Goal: Task Accomplishment & Management: Manage account settings

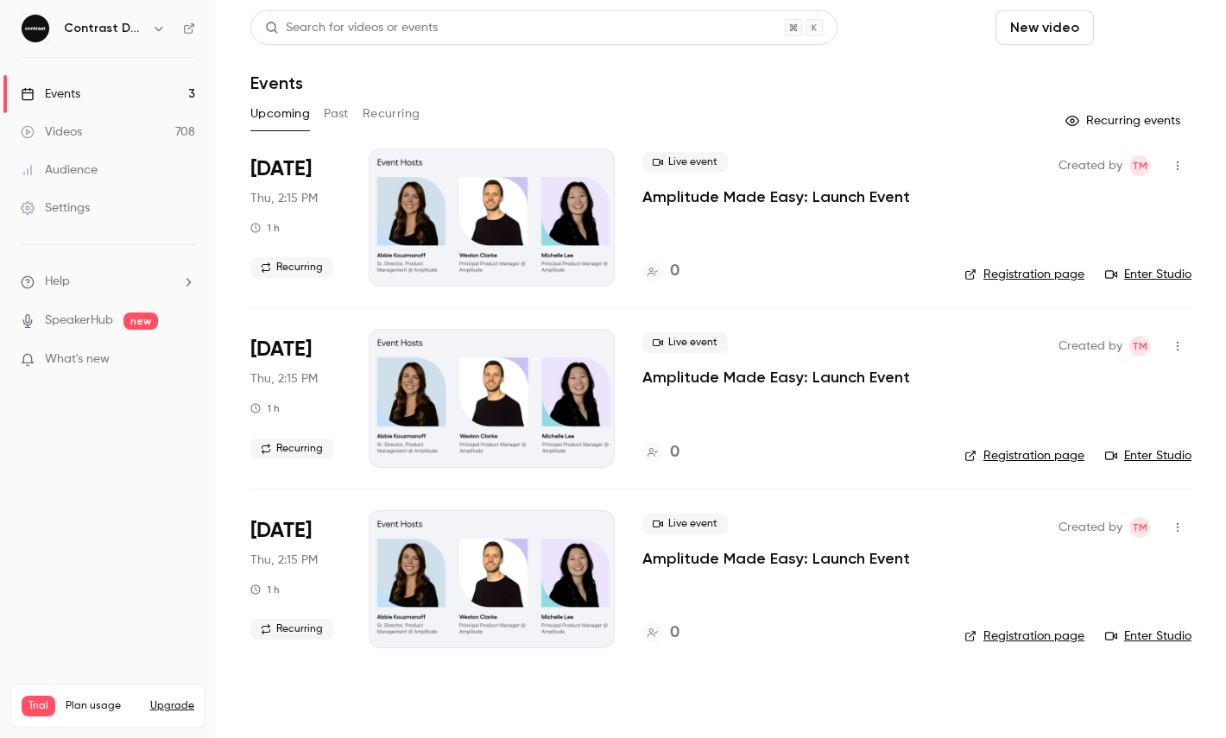
click at [1135, 28] on button "Schedule" at bounding box center [1146, 27] width 91 height 35
click at [1100, 62] on li "One time event" at bounding box center [1097, 75] width 187 height 45
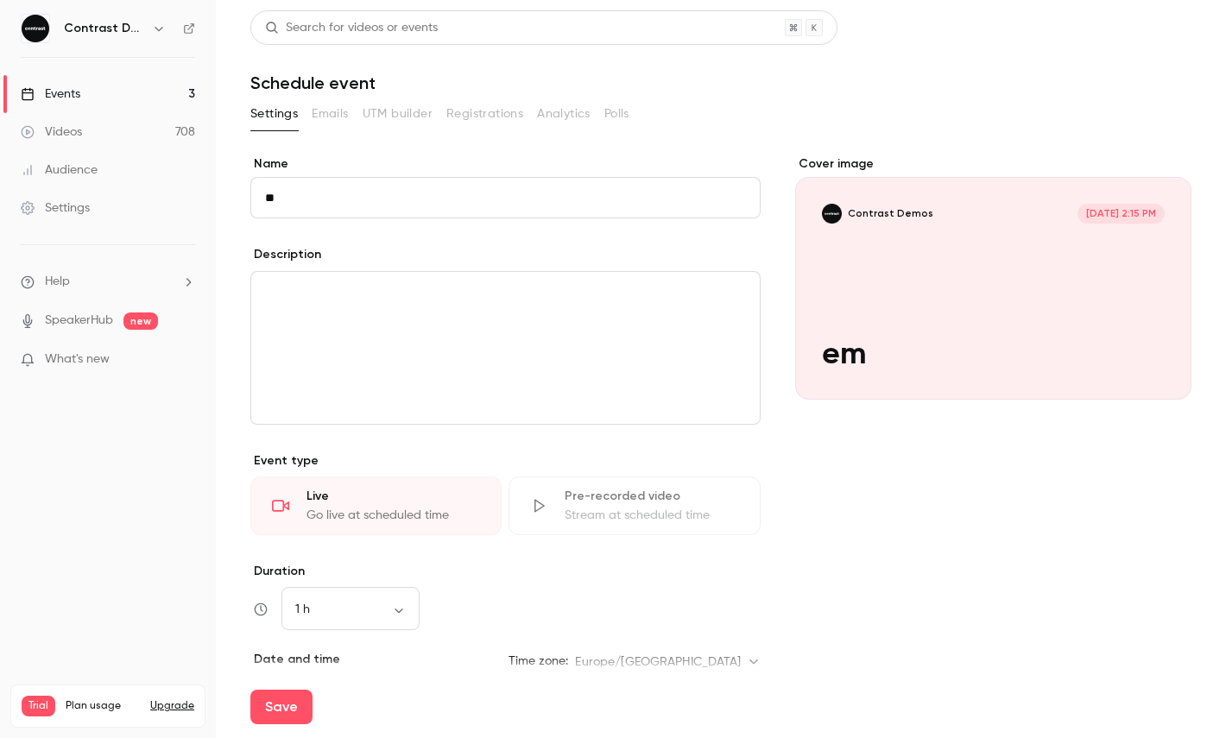
type input "*"
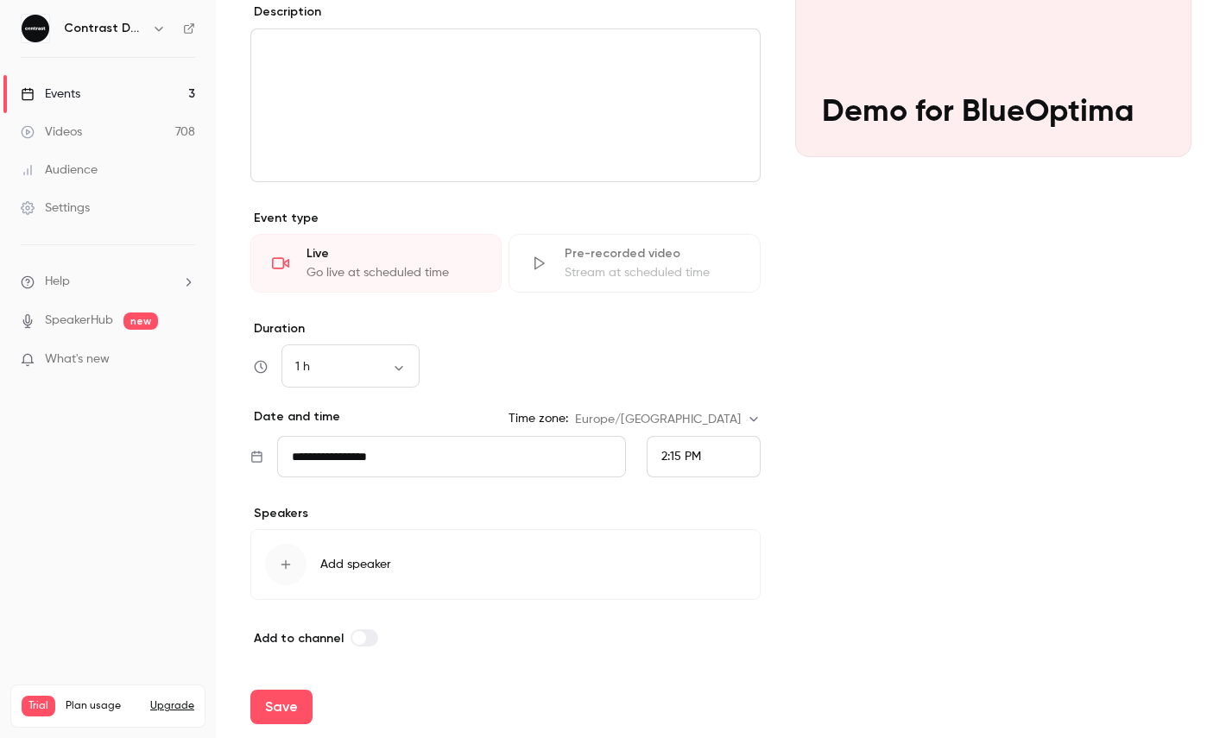
type input "**********"
click at [693, 479] on div "**********" at bounding box center [505, 281] width 510 height 736
click at [704, 440] on div "2:15 PM" at bounding box center [704, 456] width 114 height 41
click at [698, 358] on li "3:30 PM" at bounding box center [704, 348] width 112 height 46
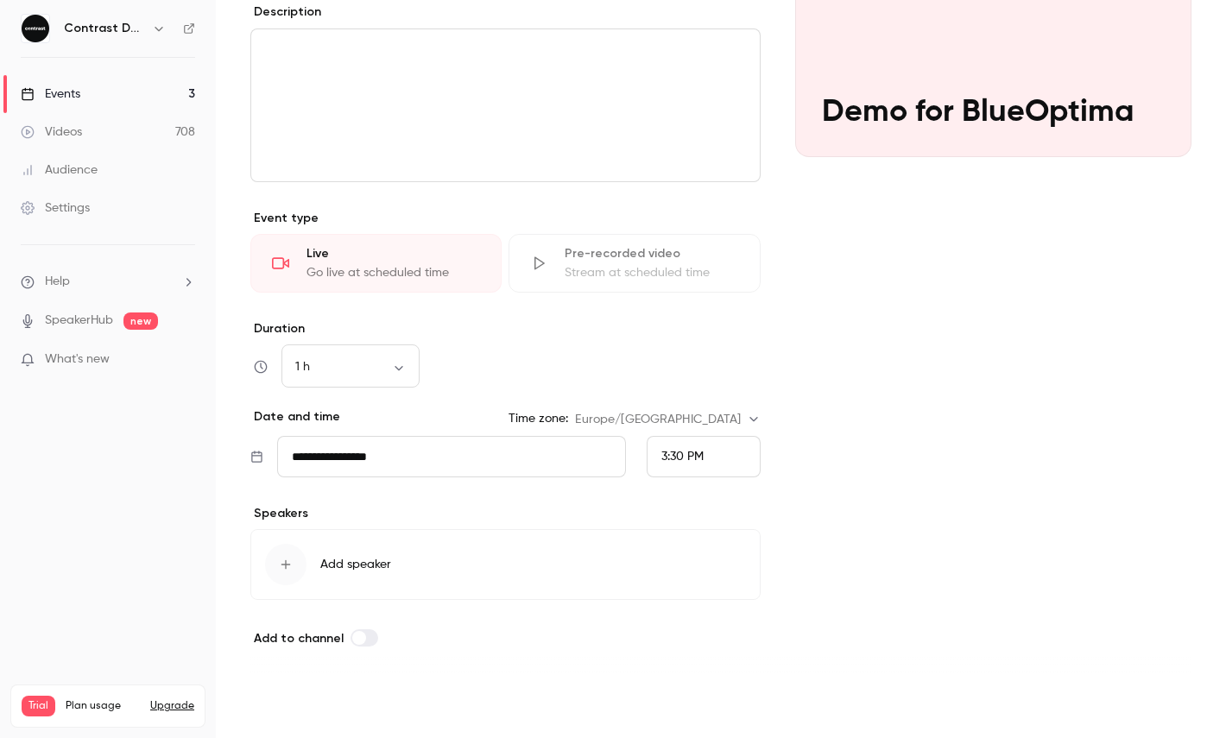
click at [286, 698] on button "Save" at bounding box center [281, 707] width 62 height 35
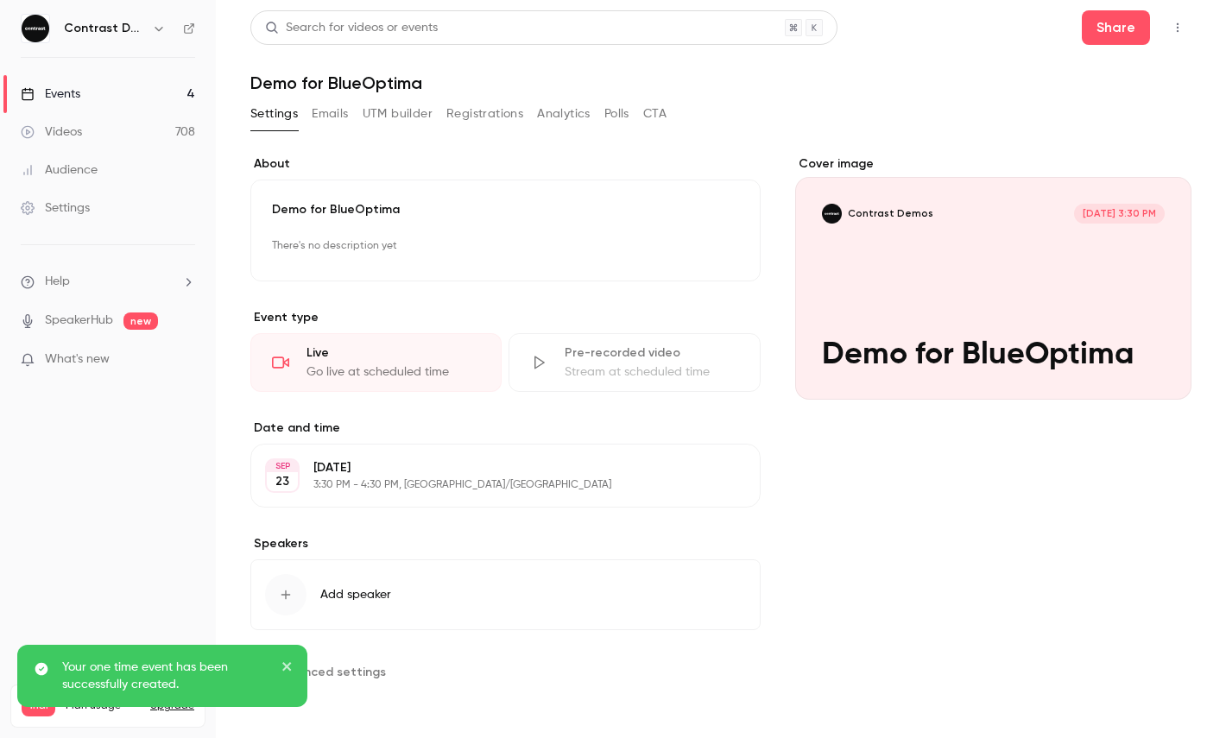
click at [1178, 29] on icon "button" at bounding box center [1178, 28] width 14 height 12
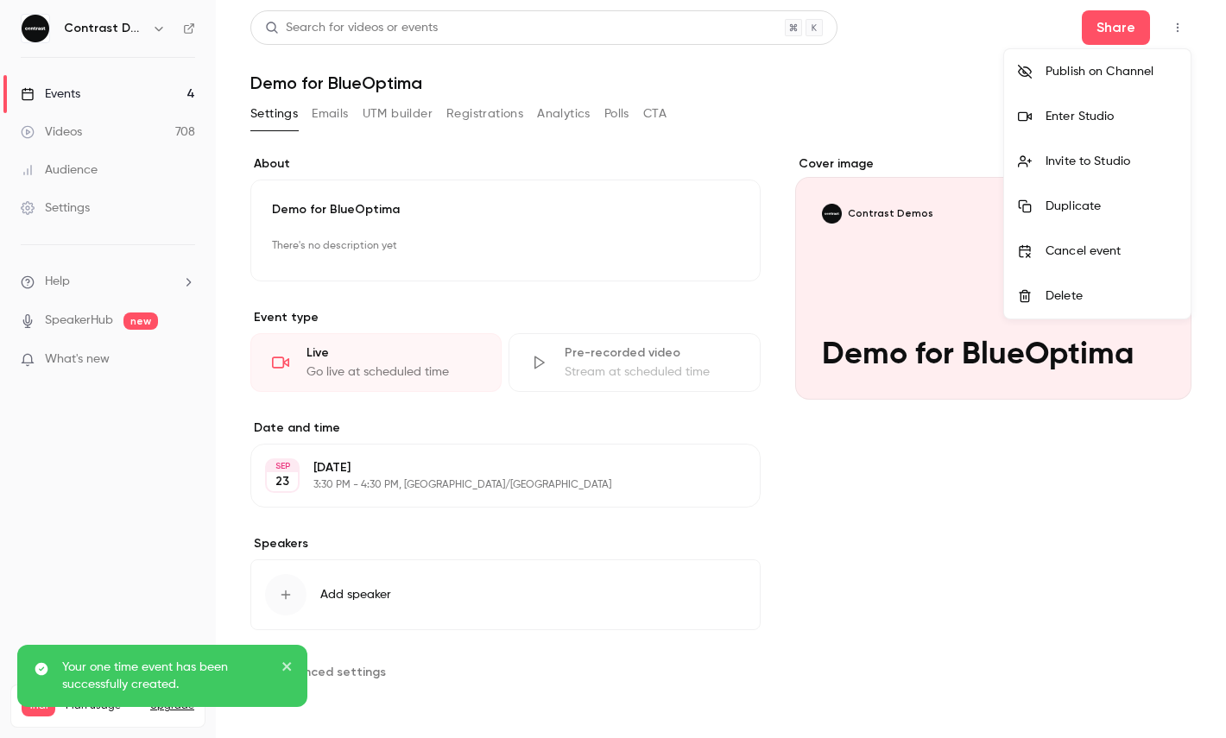
click at [1093, 107] on li "Enter Studio" at bounding box center [1097, 116] width 187 height 45
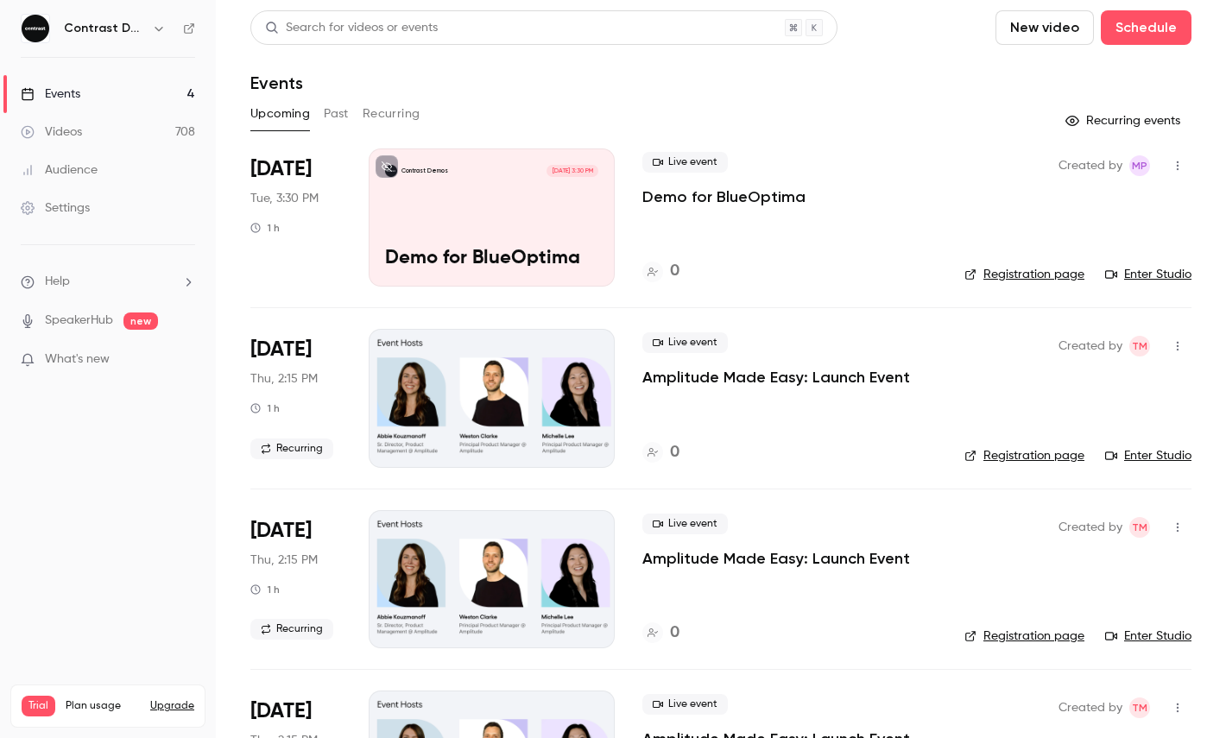
click at [193, 132] on link "Videos 708" at bounding box center [108, 132] width 216 height 38
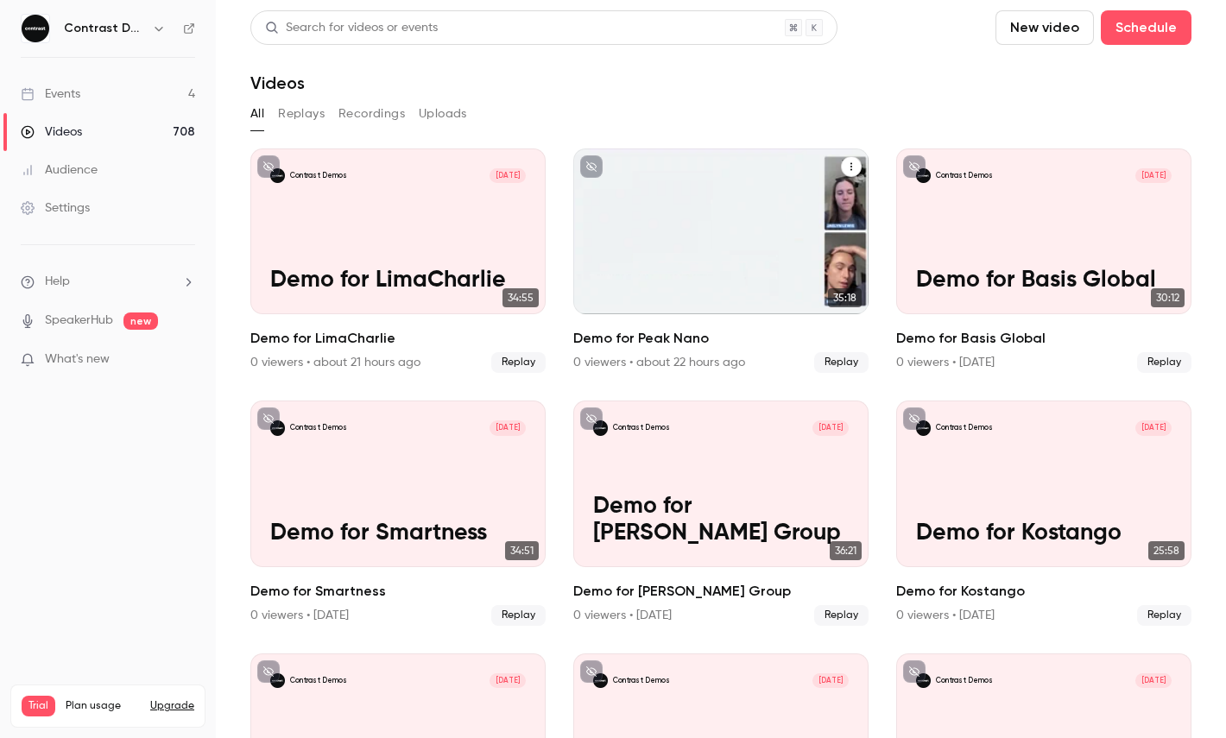
click at [775, 231] on div "Contrast Demos Sep 22 Demo for Peak Nano" at bounding box center [720, 232] width 295 height 166
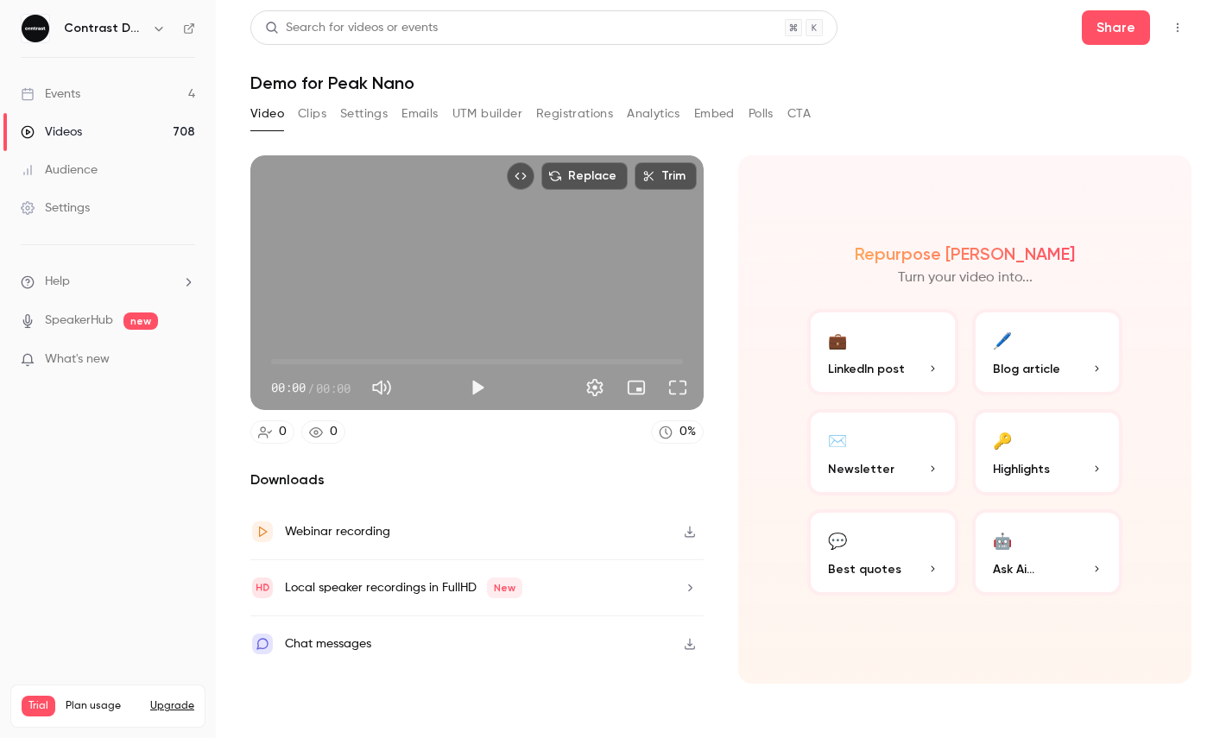
click at [629, 258] on div "Replace Trim 00:00 00:00 / 00:00" at bounding box center [476, 282] width 453 height 255
click at [640, 363] on span "00:00" at bounding box center [477, 362] width 412 height 28
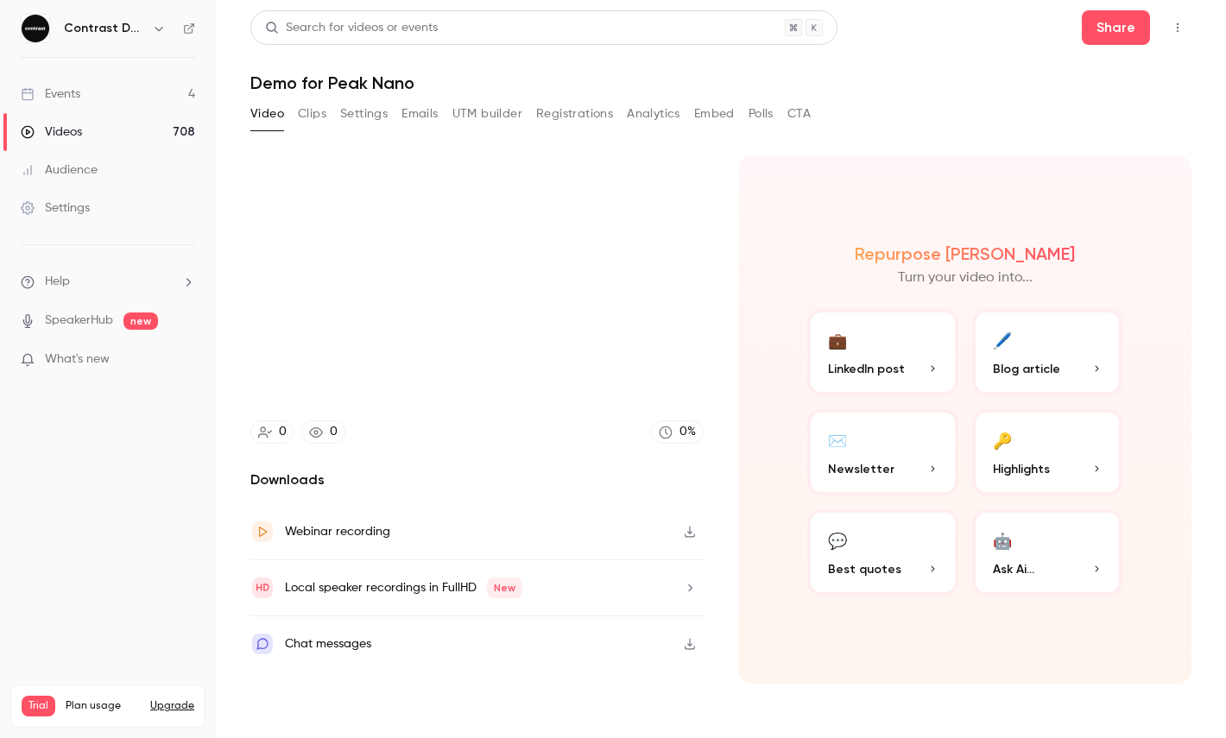
click at [801, 165] on div "Repurpose Ai Turn your video into... 💼 LinkedIn post 🖊️ Blog article ✉️ Newslet…" at bounding box center [964, 419] width 453 height 529
click at [1173, 23] on icon "Top Bar Actions" at bounding box center [1178, 28] width 14 height 12
click at [1109, 16] on div at bounding box center [613, 369] width 1226 height 738
click at [1109, 23] on button "Share" at bounding box center [1116, 27] width 68 height 35
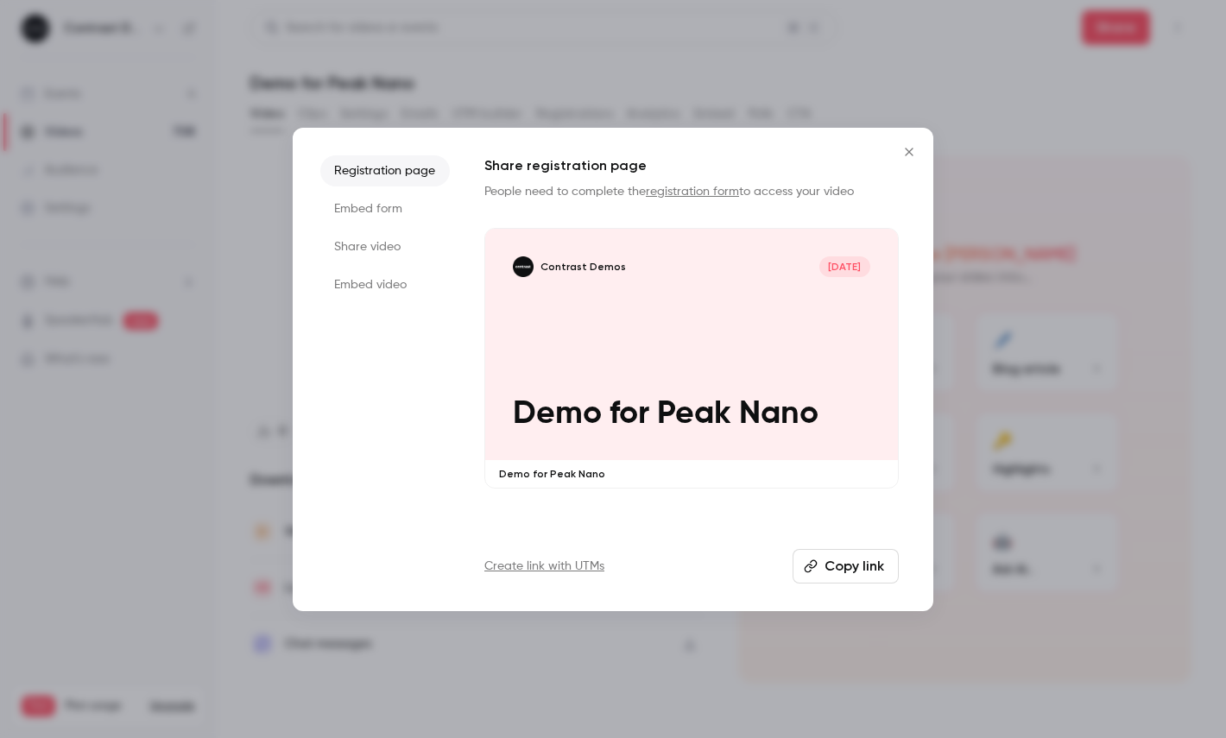
click at [388, 250] on li "Share video" at bounding box center [385, 246] width 130 height 31
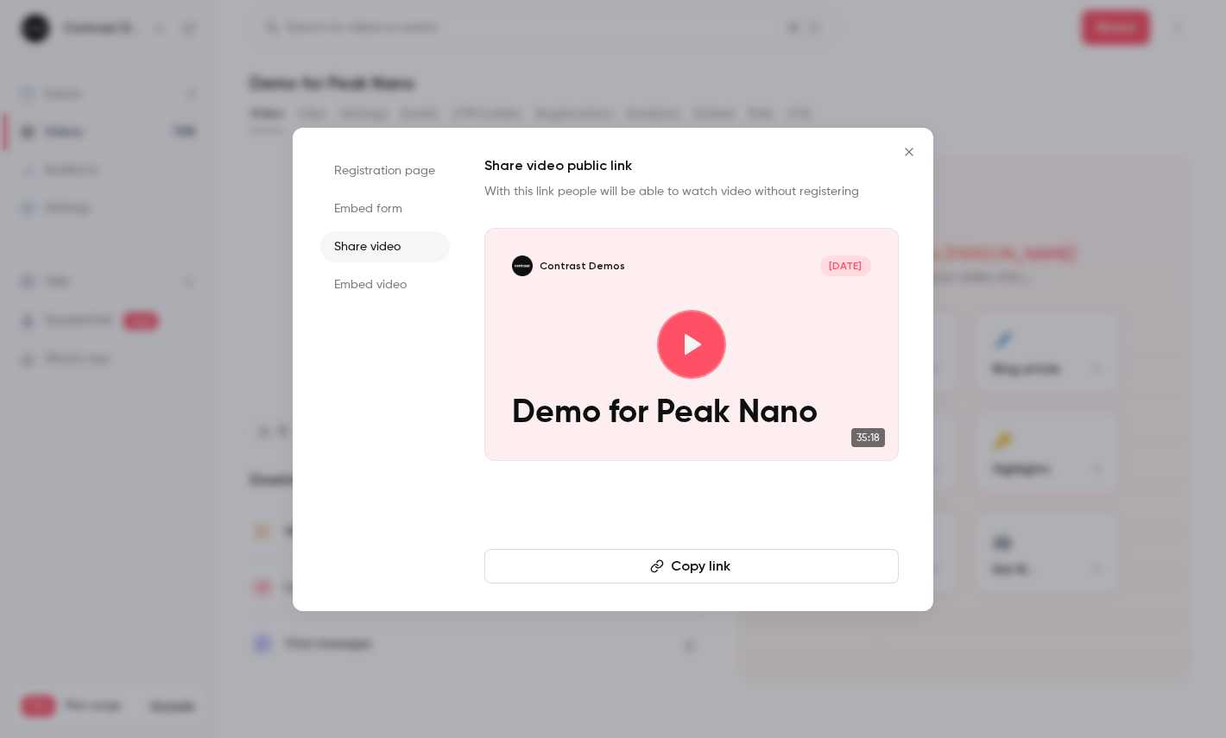
type input "******"
click at [635, 565] on button "Copy link" at bounding box center [691, 566] width 415 height 35
click at [910, 156] on icon "Close" at bounding box center [909, 152] width 21 height 14
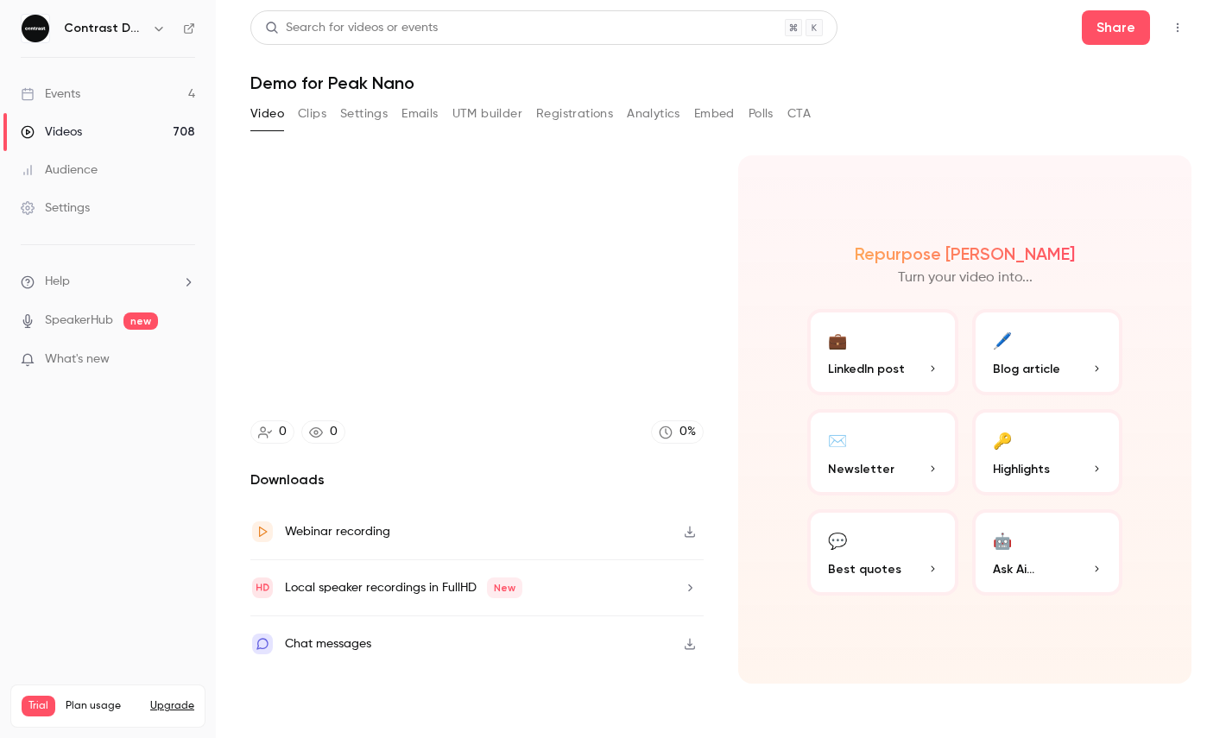
click at [942, 121] on div "Video Clips Settings Emails UTM builder Registrations Analytics Embed Polls CTA" at bounding box center [720, 117] width 941 height 35
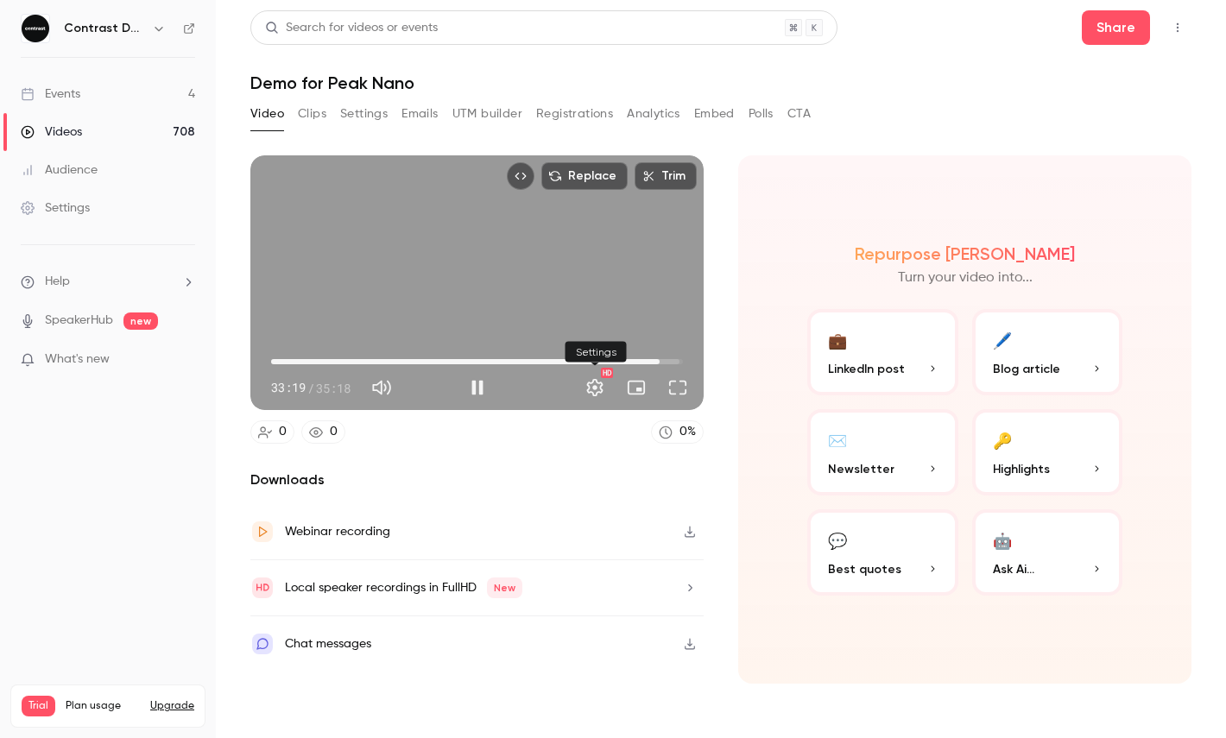
click at [589, 388] on button "Settings" at bounding box center [595, 387] width 35 height 35
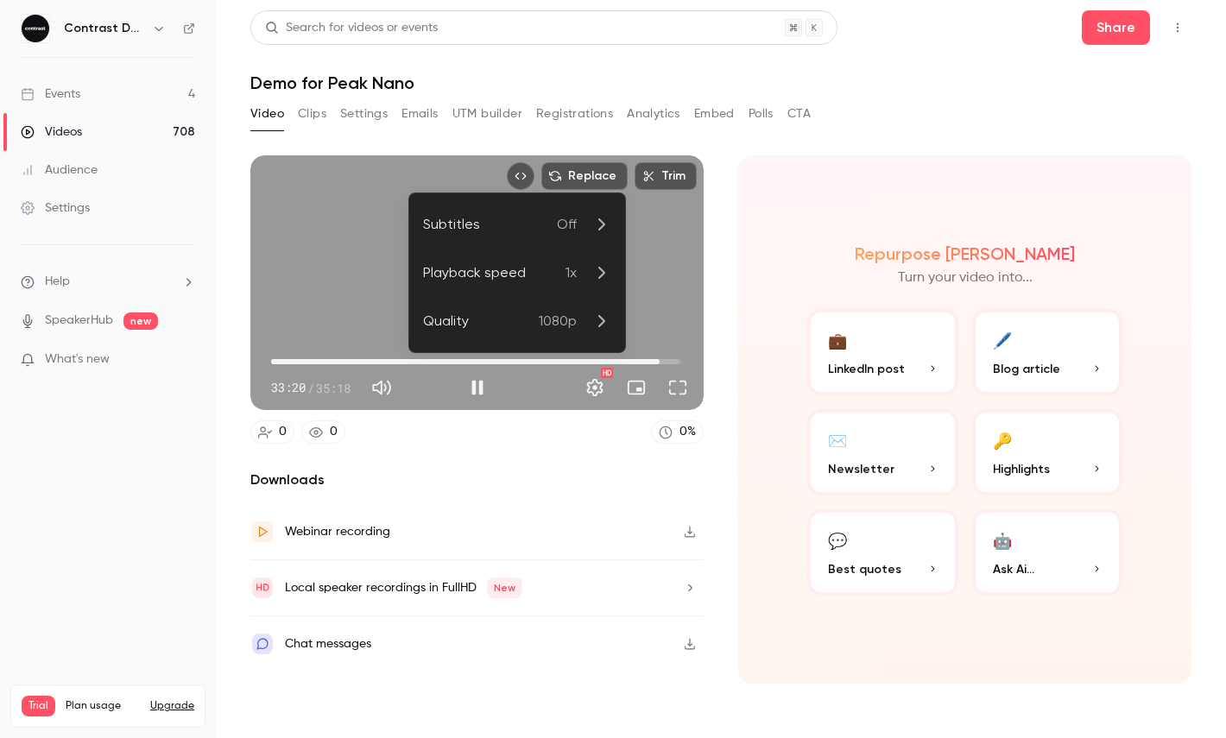
click at [538, 271] on div "Playback speed" at bounding box center [494, 273] width 142 height 21
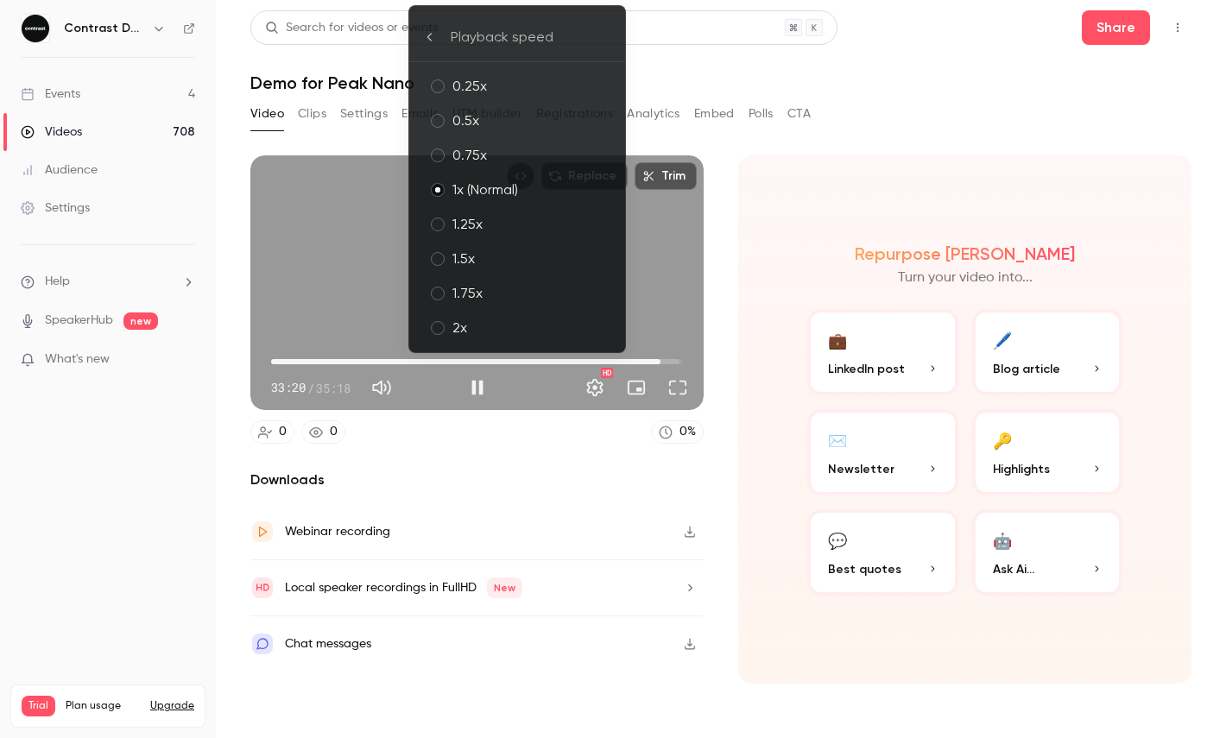
click at [495, 255] on div "1.5x" at bounding box center [532, 259] width 159 height 21
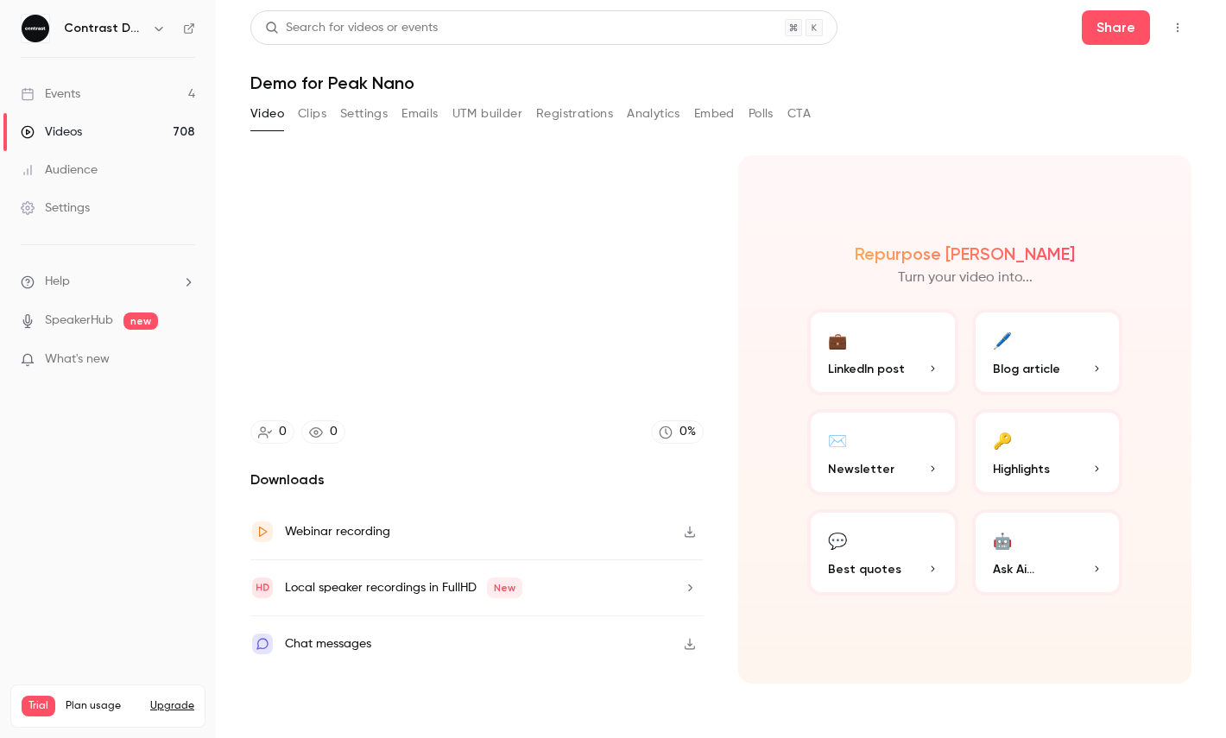
click at [915, 172] on div "Repurpose Ai Turn your video into... 💼 LinkedIn post 🖊️ Blog article ✉️ Newslet…" at bounding box center [964, 419] width 453 height 529
type input "******"
click at [749, 215] on div "Repurpose Ai Turn your video into... 💼 LinkedIn post 🖊️ Blog article ✉️ Newslet…" at bounding box center [964, 419] width 453 height 529
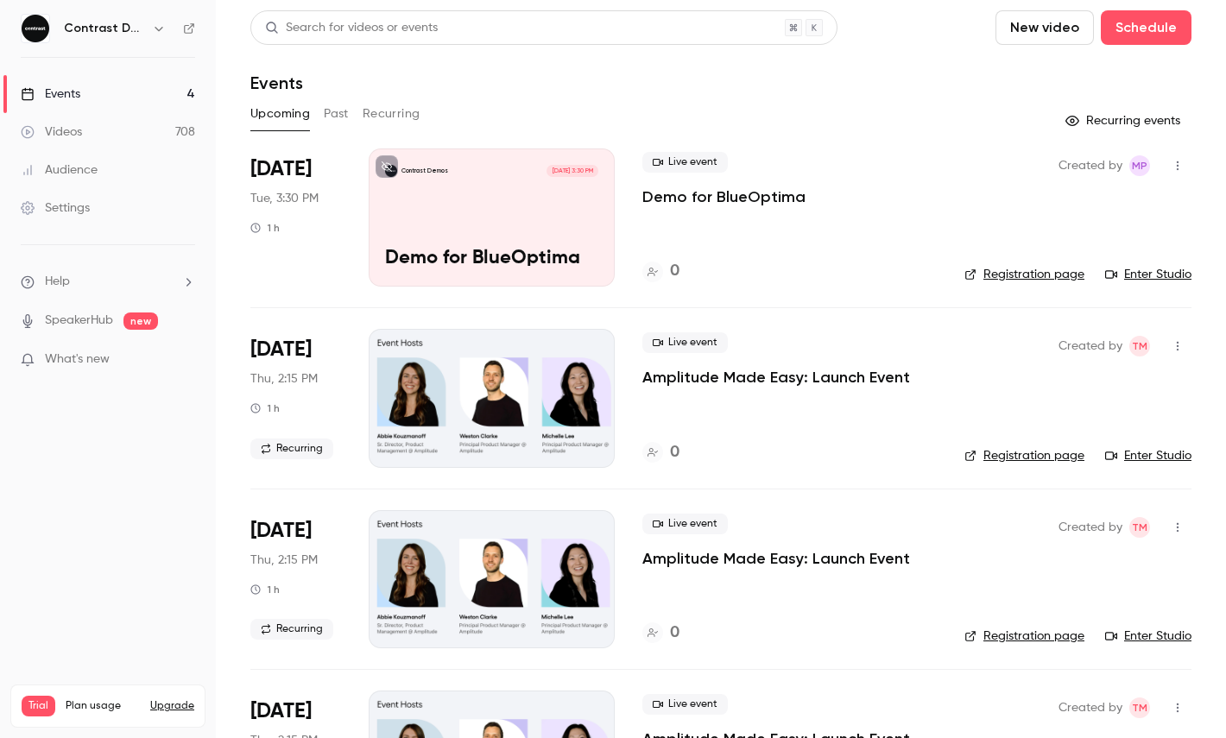
click at [153, 28] on icon "button" at bounding box center [159, 29] width 14 height 14
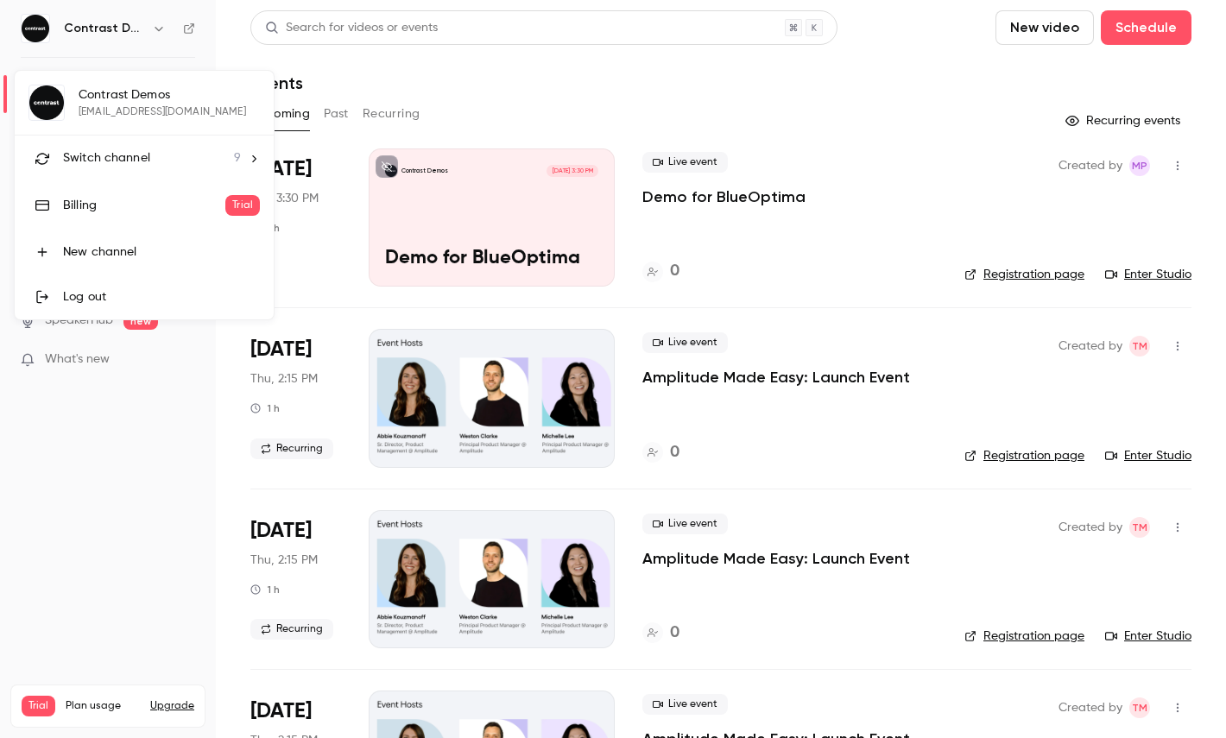
click at [142, 161] on span "Switch channel" at bounding box center [106, 158] width 87 height 18
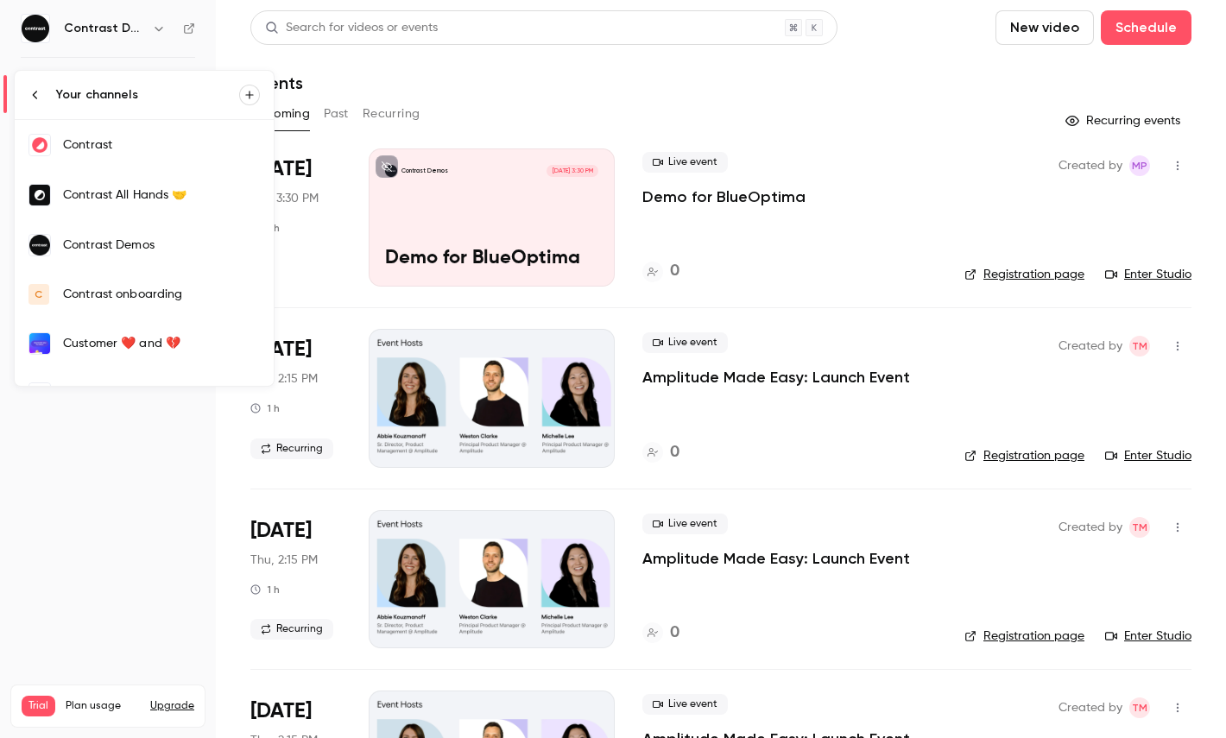
click at [110, 151] on div "Contrast" at bounding box center [161, 144] width 197 height 17
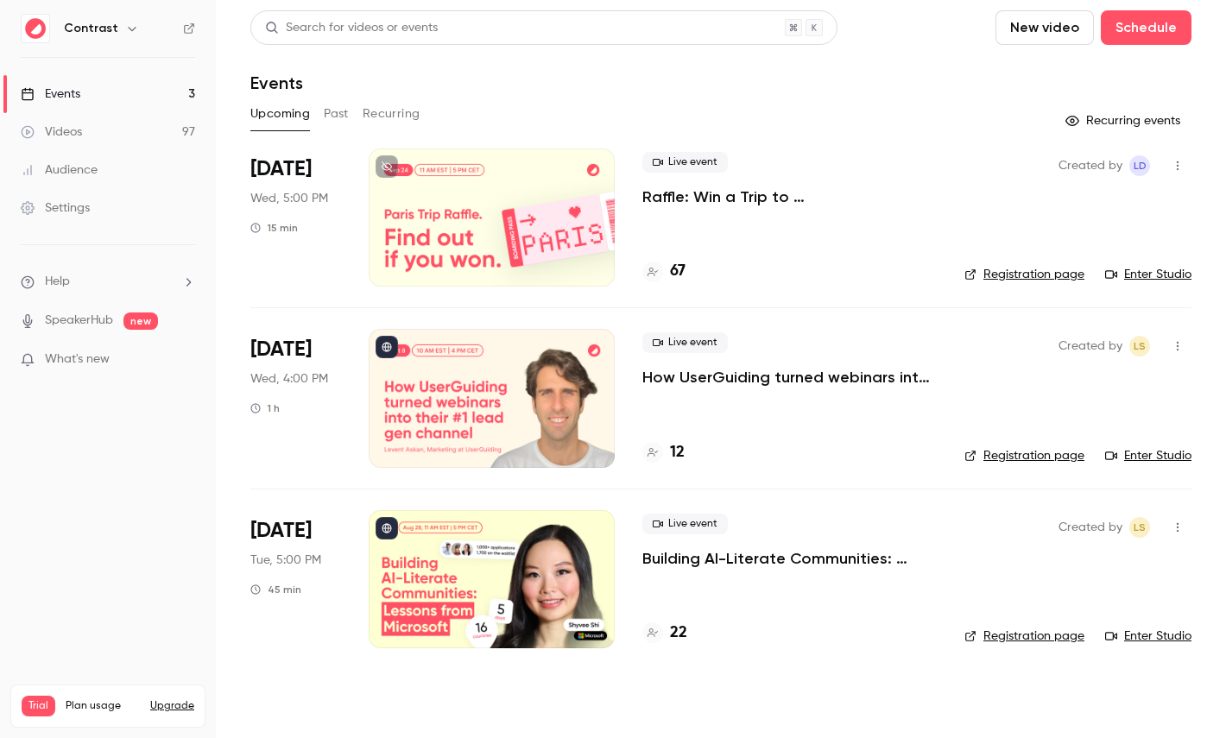
click at [469, 209] on div at bounding box center [492, 218] width 246 height 138
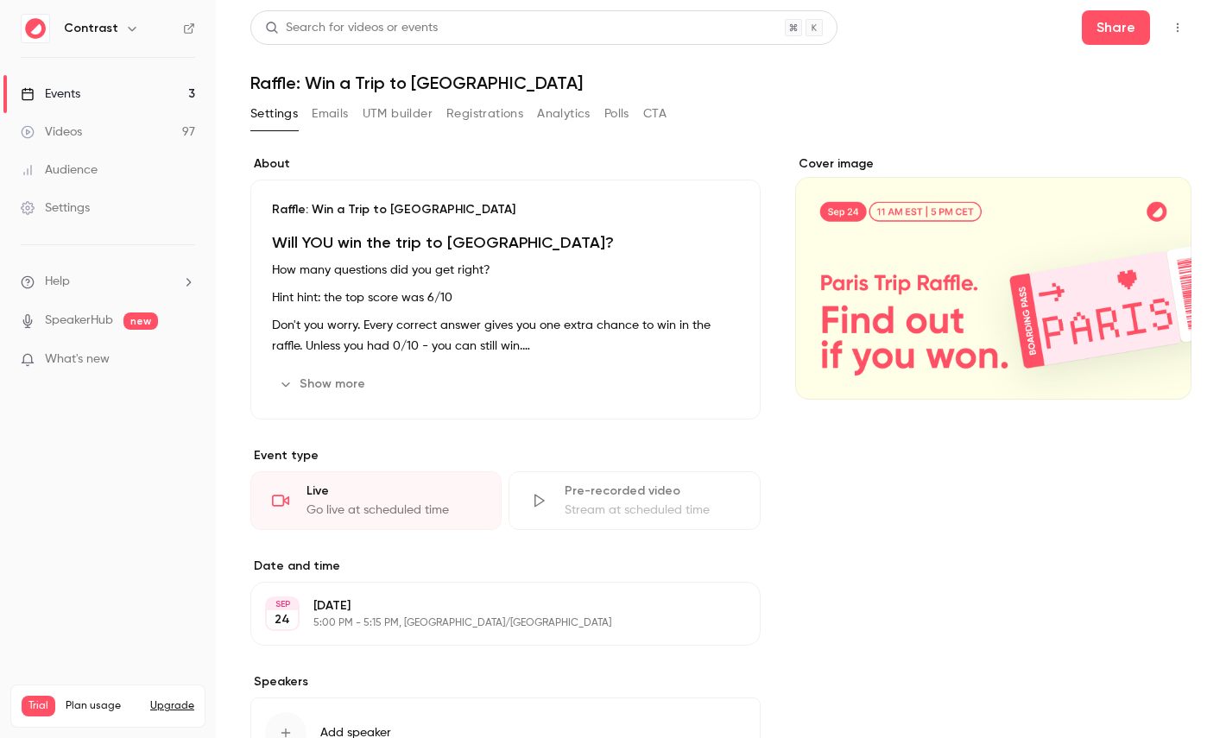
click at [337, 383] on button "Show more" at bounding box center [324, 384] width 104 height 28
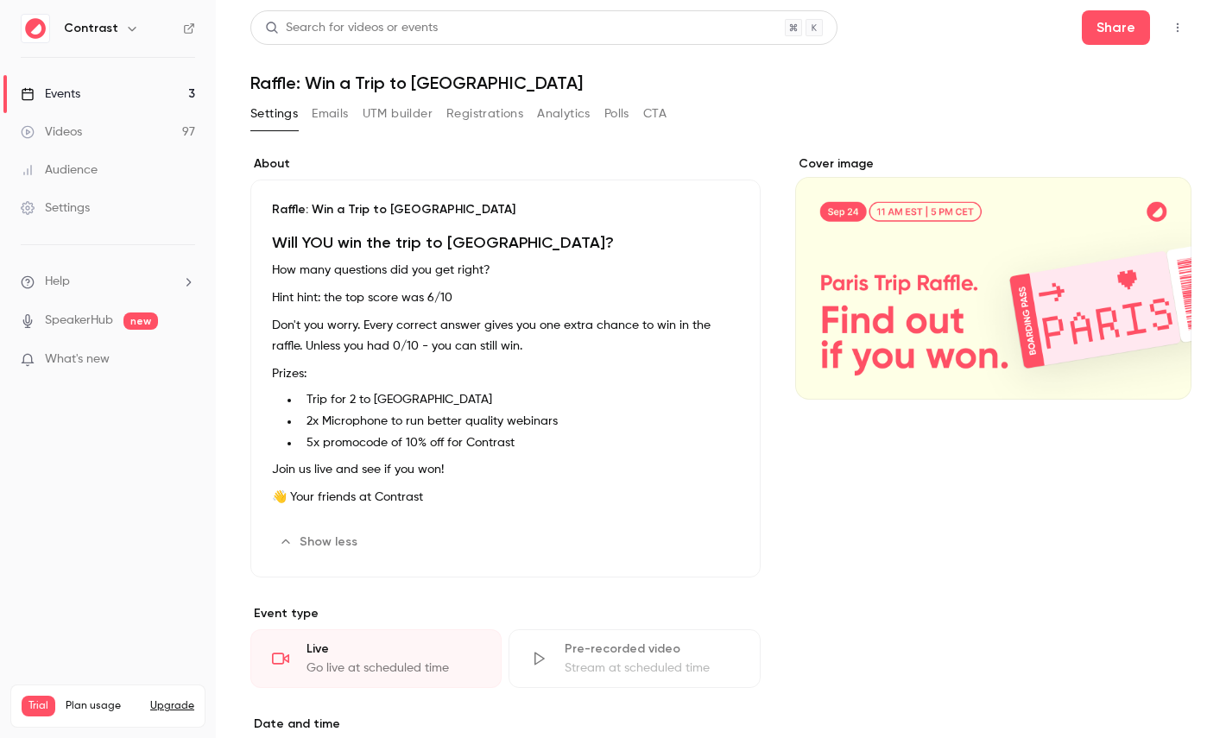
click at [467, 358] on div "Will YOU win the trip to Paris? How many questions did you get right? Hint hint…" at bounding box center [505, 373] width 467 height 282
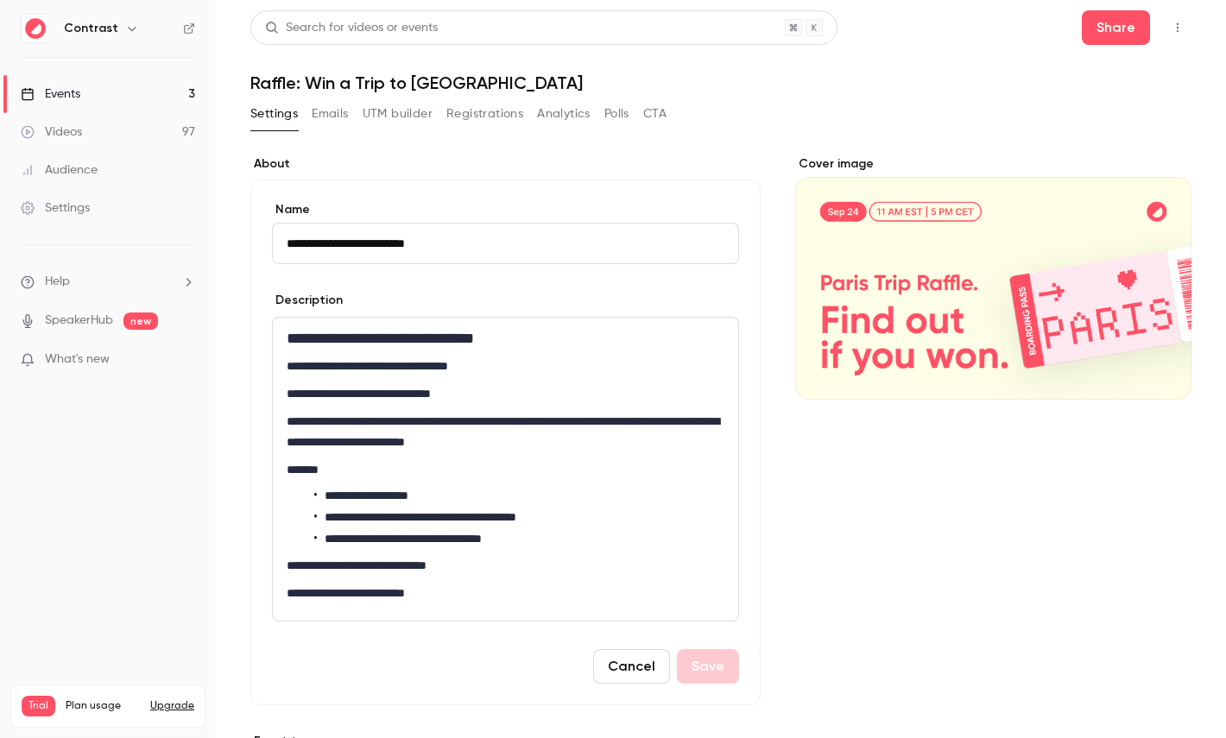
click at [338, 445] on p "**********" at bounding box center [506, 431] width 438 height 41
drag, startPoint x: 338, startPoint y: 444, endPoint x: 388, endPoint y: 441, distance: 50.2
click at [388, 441] on p "**********" at bounding box center [506, 431] width 438 height 41
click at [708, 667] on button "Save" at bounding box center [708, 666] width 62 height 35
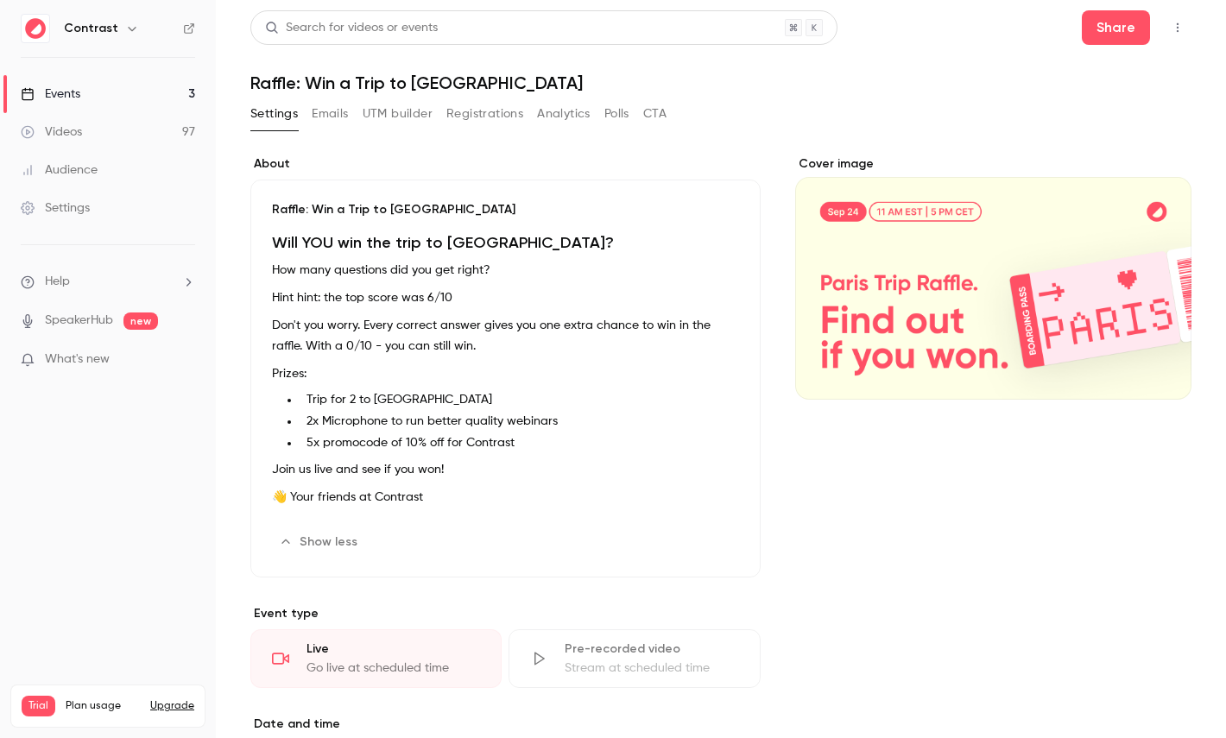
click at [806, 501] on div "Cover image" at bounding box center [993, 568] width 396 height 826
click at [379, 437] on li "5x promocode of 10% off for Contrast" at bounding box center [520, 443] width 440 height 18
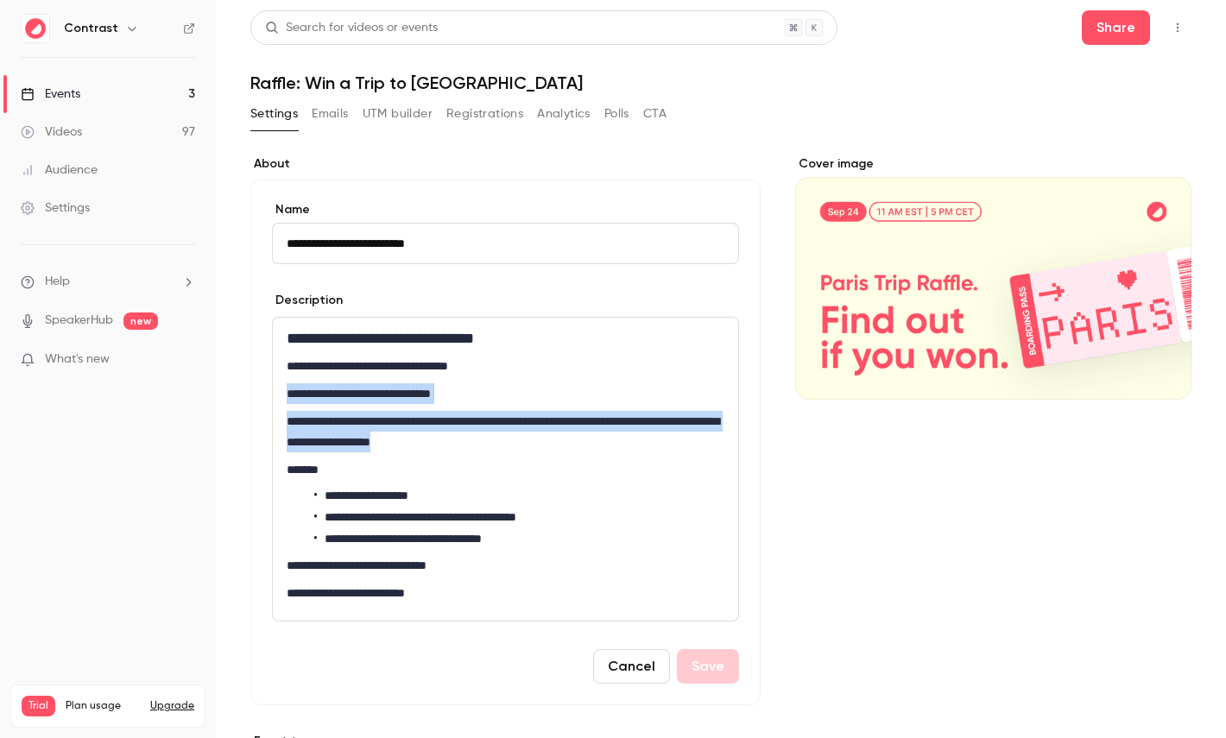
drag, startPoint x: 504, startPoint y: 440, endPoint x: 185, endPoint y: 402, distance: 321.8
click at [185, 402] on div "**********" at bounding box center [613, 369] width 1226 height 738
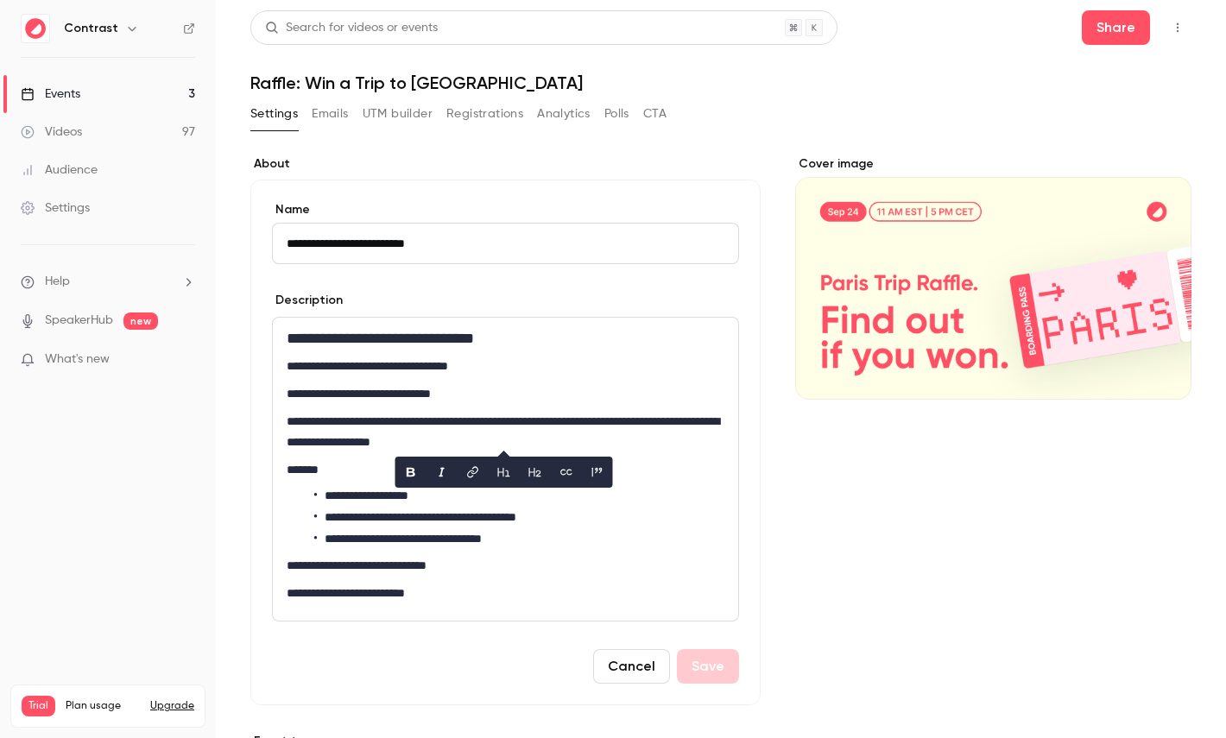
click at [540, 440] on p "**********" at bounding box center [506, 431] width 438 height 41
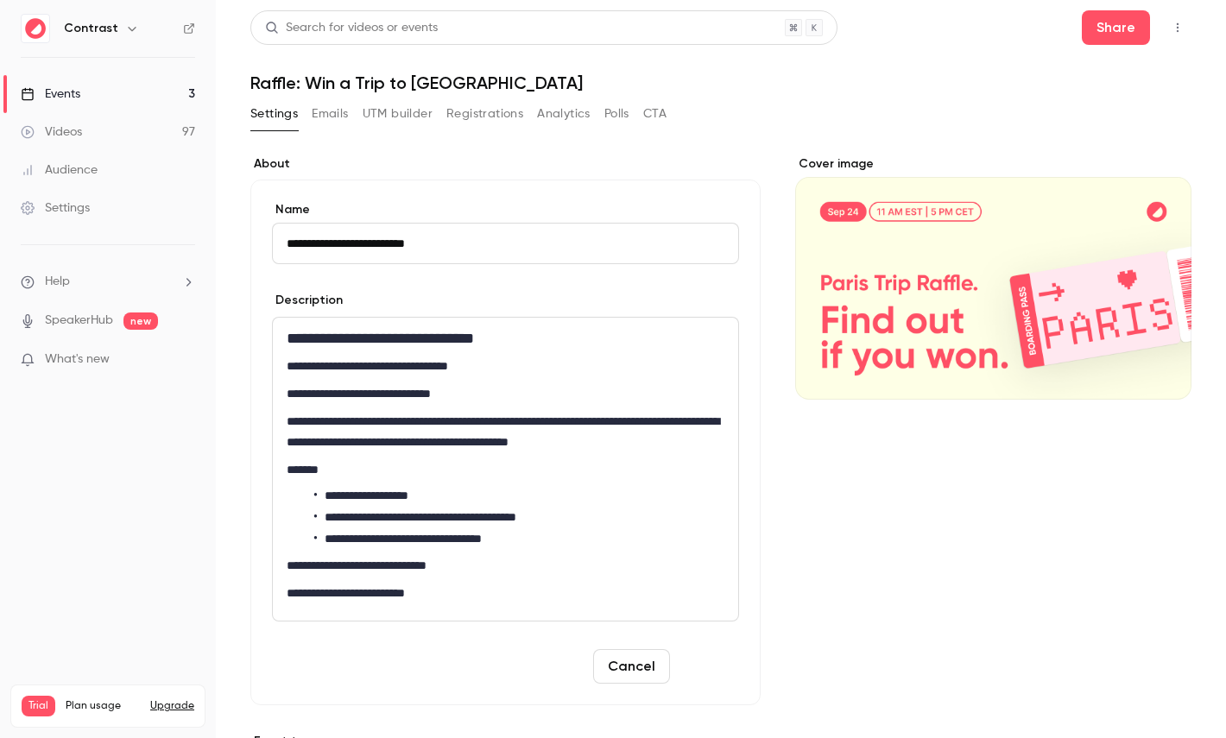
click at [714, 663] on button "Save" at bounding box center [708, 666] width 62 height 35
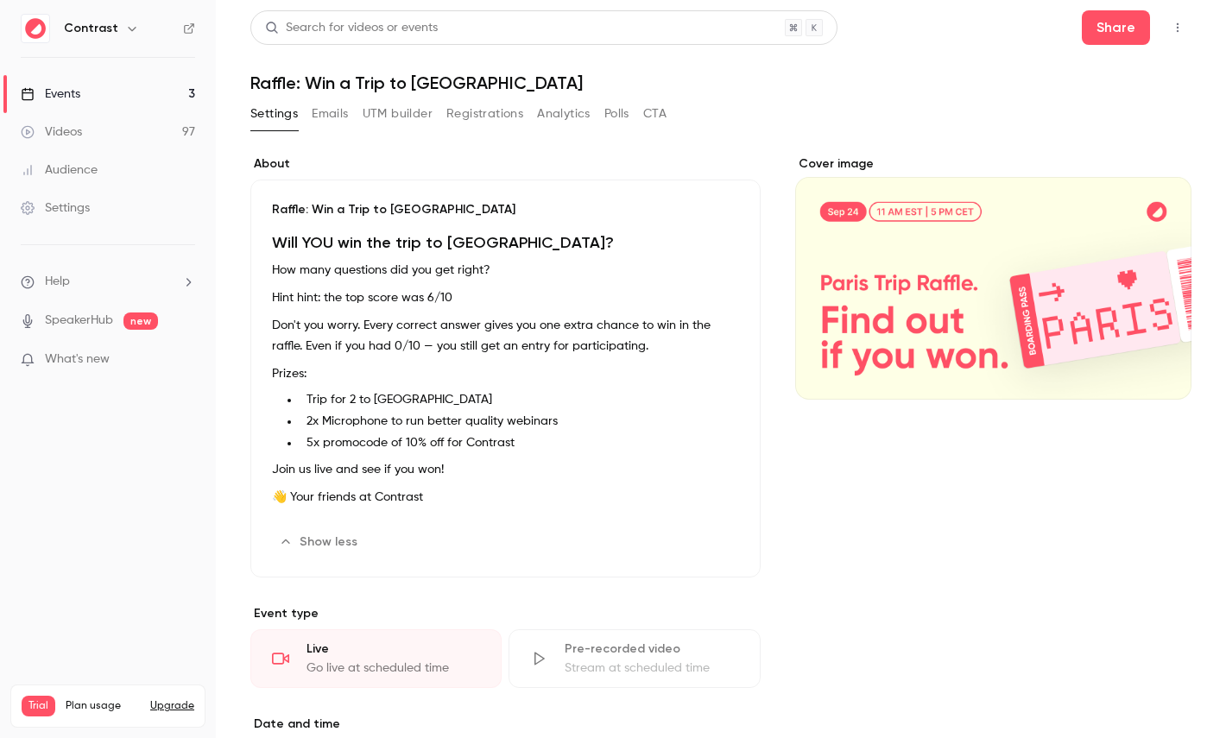
click at [870, 482] on div "Cover image" at bounding box center [993, 568] width 396 height 826
